Goal: Information Seeking & Learning: Learn about a topic

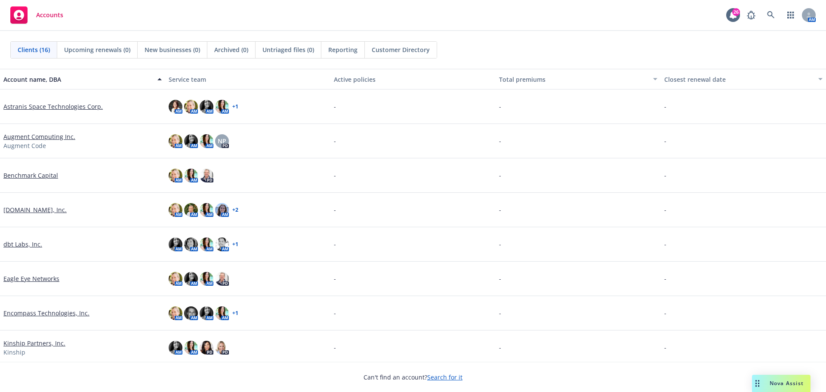
click at [21, 108] on link "Astranis Space Technologies Corp." at bounding box center [52, 106] width 99 height 9
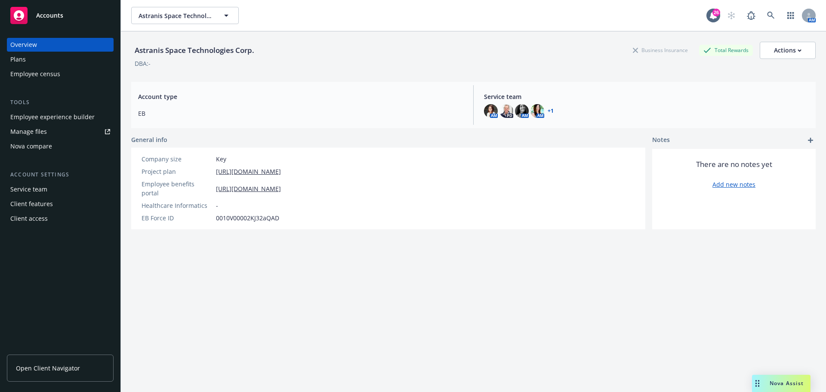
click at [34, 114] on div "Employee experience builder" at bounding box center [52, 117] width 84 height 14
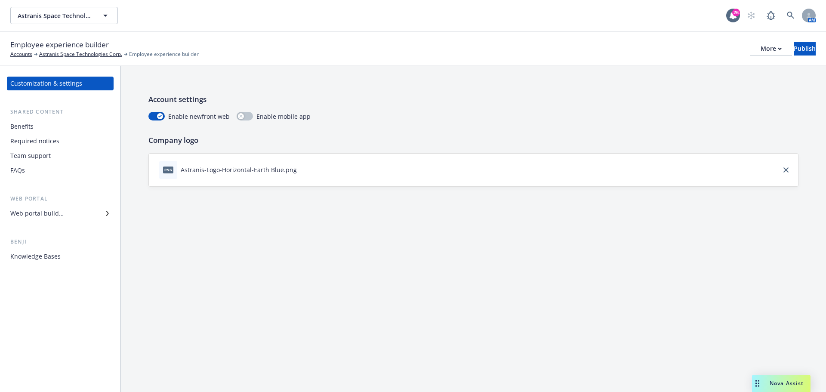
click at [48, 214] on div "Web portal builder" at bounding box center [36, 214] width 53 height 14
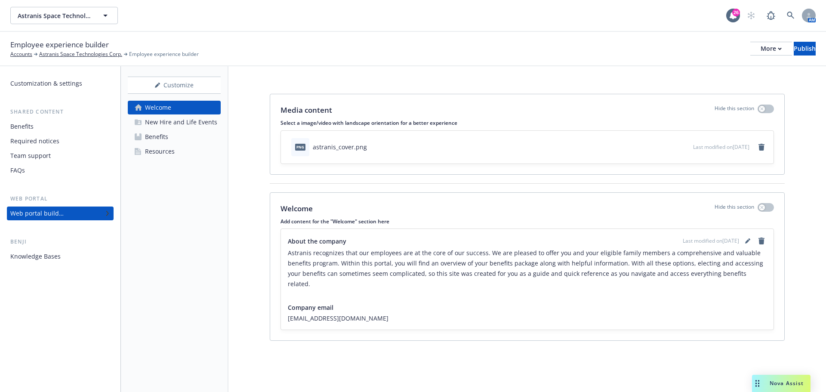
click at [154, 136] on div "Benefits" at bounding box center [156, 137] width 23 height 14
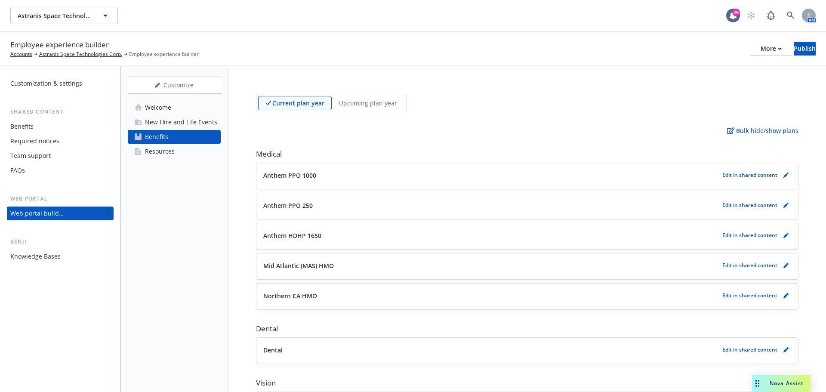
click at [161, 121] on div "New Hire and Life Events" at bounding box center [181, 122] width 72 height 14
